Goal: Information Seeking & Learning: Learn about a topic

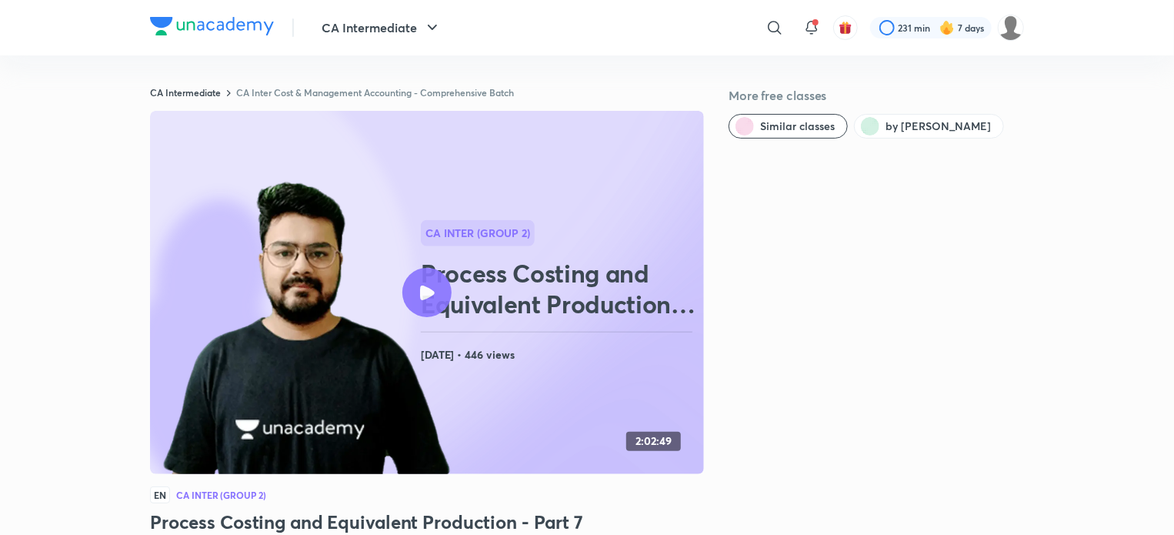
click at [169, 46] on div "CA Intermediate ​ 231 min 7 days" at bounding box center [587, 27] width 874 height 55
click at [178, 38] on div at bounding box center [212, 28] width 124 height 22
